Goal: Find specific page/section: Find specific page/section

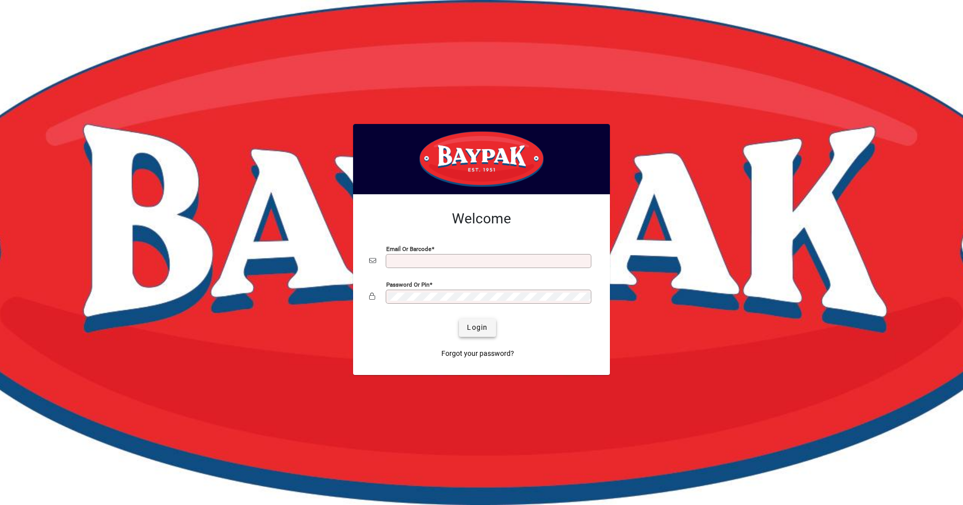
type input "**********"
click at [467, 327] on span "submit" at bounding box center [477, 328] width 37 height 24
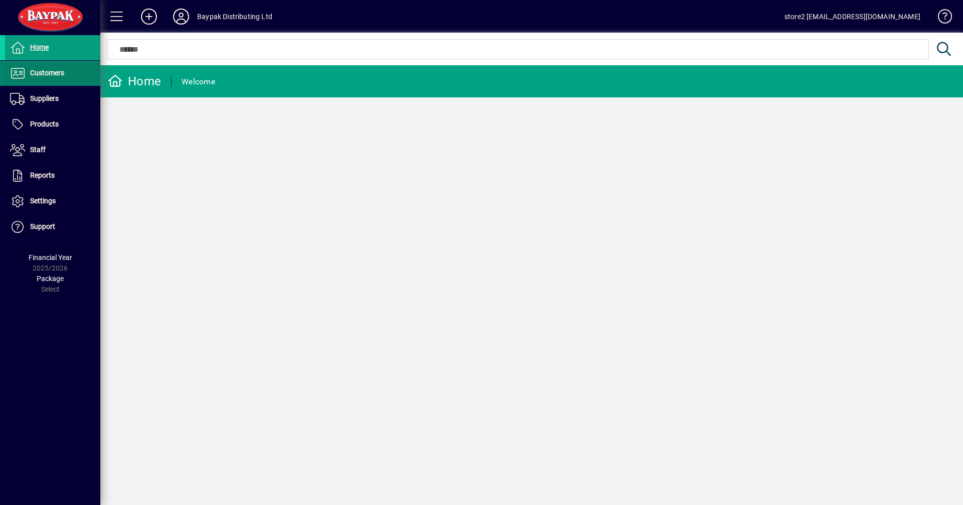
click at [51, 69] on span "Customers" at bounding box center [47, 73] width 34 height 8
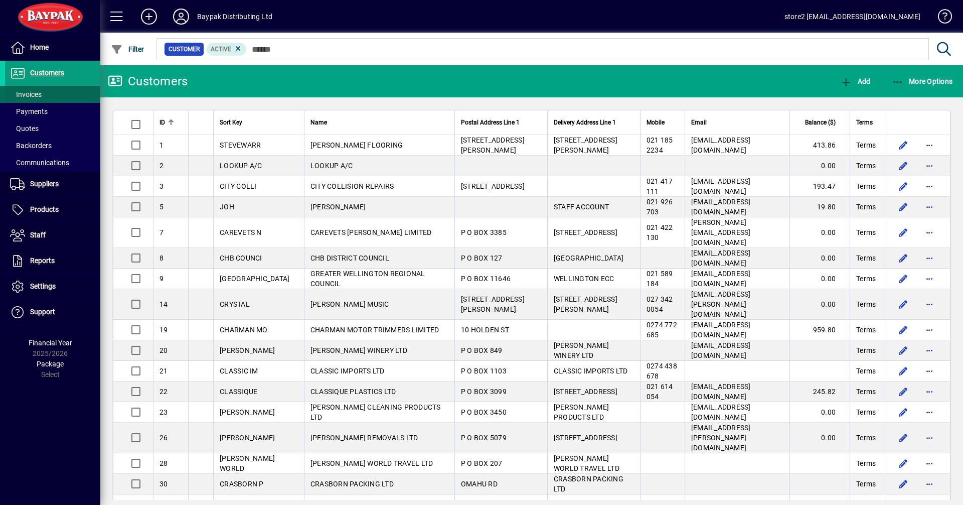
click at [32, 93] on span "Invoices" at bounding box center [26, 94] width 32 height 8
